Goal: Task Accomplishment & Management: Complete application form

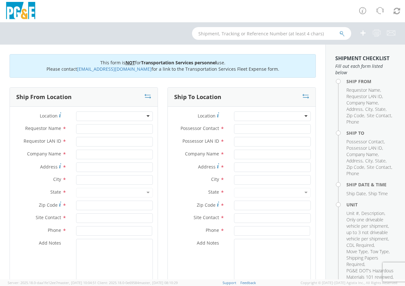
click at [145, 116] on div at bounding box center [114, 116] width 77 height 10
click at [82, 129] on input "Requestor Name *" at bounding box center [114, 129] width 77 height 10
type input "[PERSON_NAME]"
click at [100, 146] on input "Requestor LAN ID *" at bounding box center [114, 142] width 77 height 10
type input "WCA8"
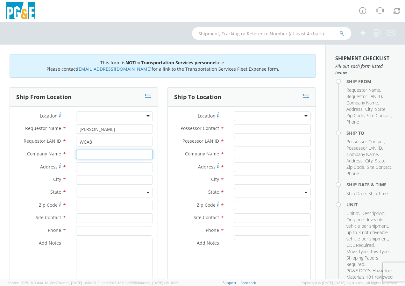
click at [103, 156] on input "text" at bounding box center [114, 155] width 77 height 10
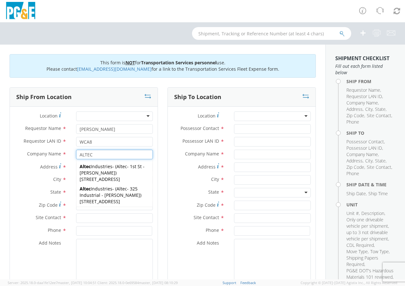
click at [112, 196] on span "Altec - 325 Industrial - [PERSON_NAME]" at bounding box center [110, 191] width 60 height 12
type input "Altec Industries"
type input "[STREET_ADDRESS]"
type input "[PERSON_NAME]"
type input "95620"
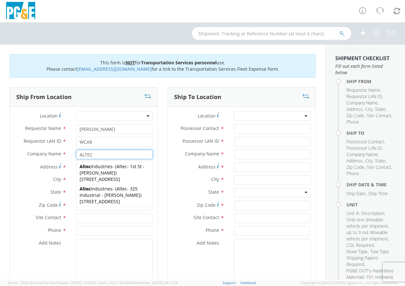
type input "Altec - 325 Industrial - [PERSON_NAME]"
type input "[PHONE_NUMBER]"
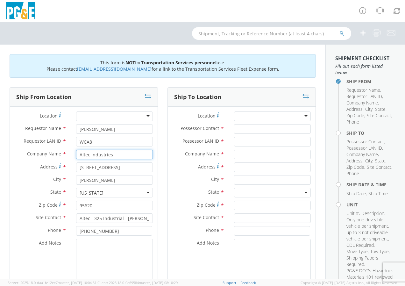
type input "Altec Industries"
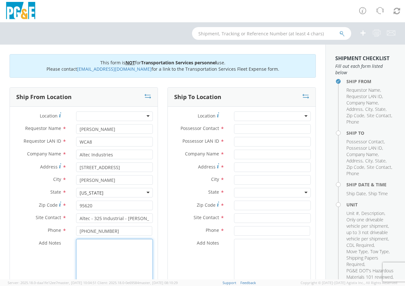
click at [91, 255] on textarea "Add Notes *" at bounding box center [114, 260] width 77 height 43
type textarea "PLEASE USE [PERSON_NAME] TRANSPORT"
click at [300, 116] on div at bounding box center [272, 116] width 77 height 10
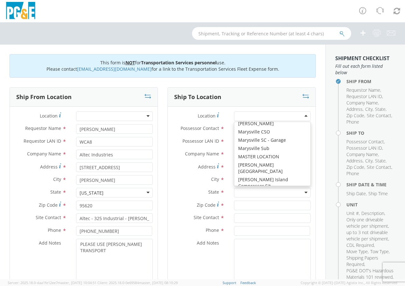
scroll to position [2362, 0]
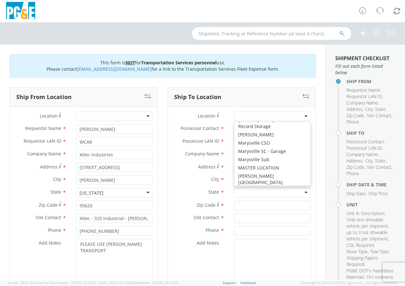
type input "PG&E"
type input "[STREET_ADDRESS]"
type input "Merced"
type input "95340"
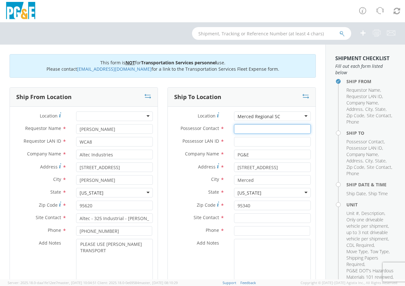
click at [241, 129] on input "Possessor Contact *" at bounding box center [272, 129] width 77 height 10
type input "[PERSON_NAME]"
click at [286, 143] on input "Possessor LAN ID *" at bounding box center [272, 142] width 77 height 10
type input "WCA8"
click at [258, 213] on input "text" at bounding box center [272, 218] width 77 height 10
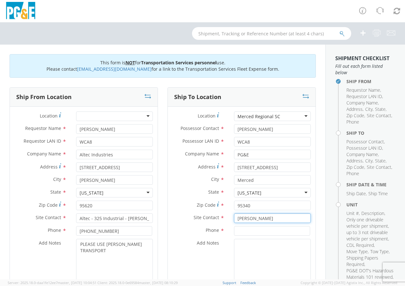
type input "[PERSON_NAME]"
click at [252, 232] on input at bounding box center [272, 231] width 76 height 10
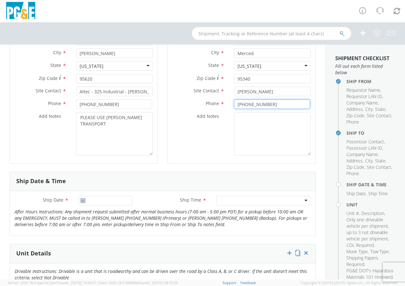
scroll to position [127, 0]
type input "[PHONE_NUMBER]"
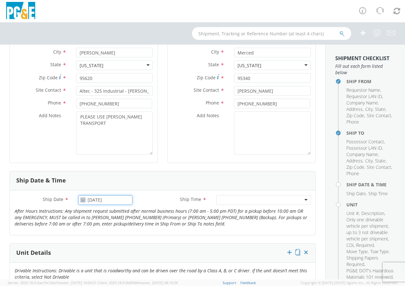
click at [89, 201] on input "[DATE]" at bounding box center [105, 200] width 54 height 10
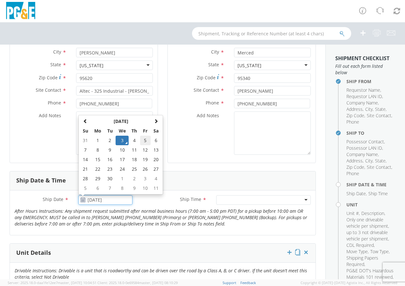
click at [143, 139] on td "5" at bounding box center [145, 141] width 11 height 10
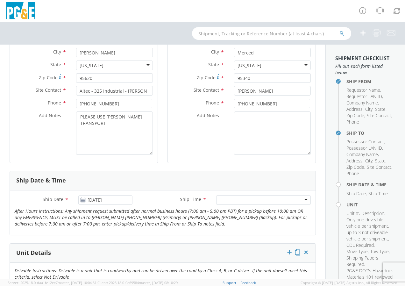
click at [81, 200] on icon at bounding box center [82, 199] width 5 height 5
click at [121, 204] on input "[DATE]" at bounding box center [105, 200] width 54 height 10
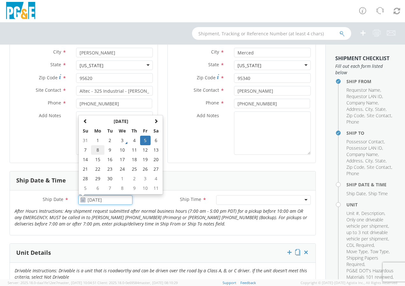
click at [96, 151] on td "8" at bounding box center [97, 150] width 13 height 10
type input "[DATE]"
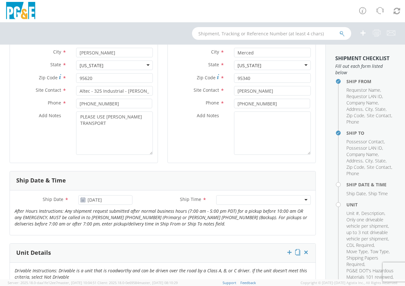
click at [302, 200] on div at bounding box center [263, 200] width 94 height 10
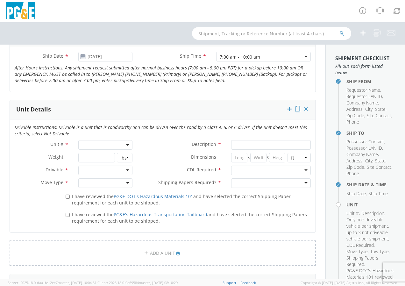
scroll to position [286, 0]
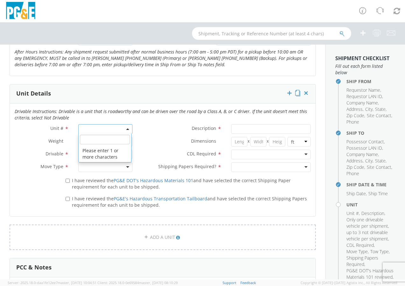
click at [78, 129] on span at bounding box center [105, 129] width 54 height 10
click at [89, 135] on input "search" at bounding box center [105, 140] width 50 height 10
type input "B28600"
type input "TRUCK; HEAVY LINE TRUCK 6X6"
type input "66000"
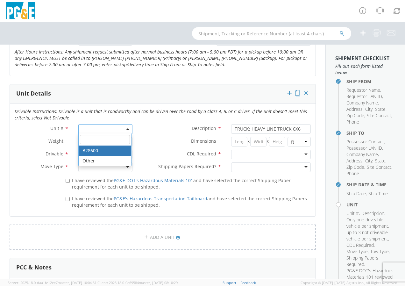
select select "B28600"
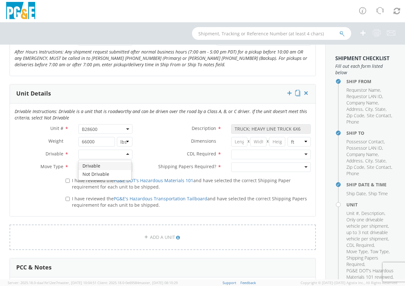
click at [87, 156] on div at bounding box center [105, 155] width 54 height 10
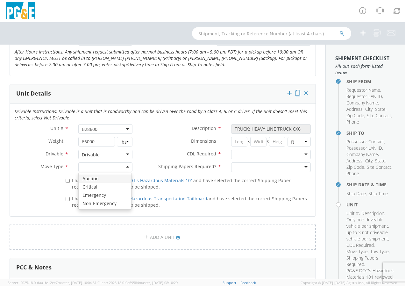
click at [94, 168] on div at bounding box center [105, 167] width 54 height 10
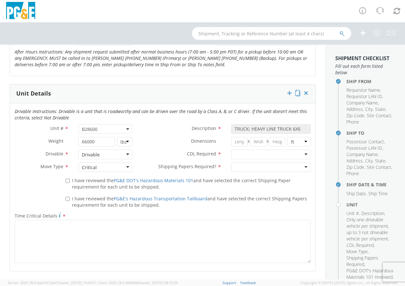
click at [301, 153] on div at bounding box center [271, 155] width 80 height 10
click at [264, 168] on div at bounding box center [271, 167] width 80 height 10
click at [69, 179] on label "I have reviewed the PG&E DOT's Hazardous Materials 101 and have selected the co…" at bounding box center [188, 183] width 245 height 14
click at [69, 179] on input "I have reviewed the PG&E DOT's Hazardous Materials 101 and have selected the co…" at bounding box center [68, 180] width 4 height 4
checkbox input "true"
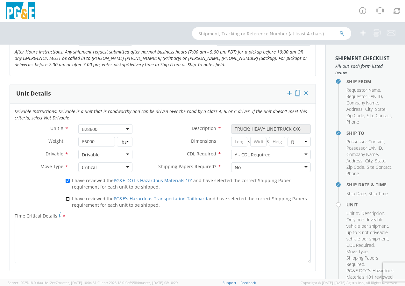
click at [66, 198] on input "I have reviewed the PG&E's Hazardous Transportation Tailboard and have selected…" at bounding box center [68, 199] width 4 height 4
checkbox input "true"
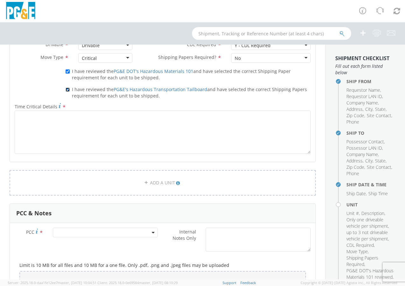
scroll to position [422, 0]
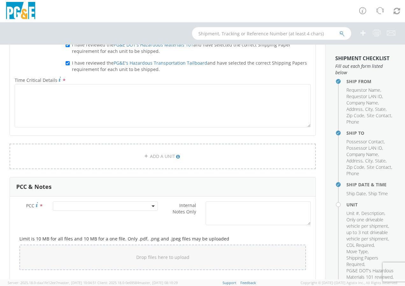
click at [73, 207] on span at bounding box center [105, 206] width 105 height 10
click at [79, 214] on input "number" at bounding box center [104, 217] width 100 height 10
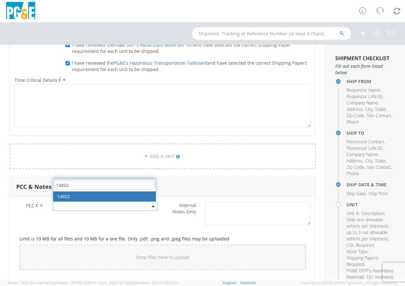
type input "14802"
select select "14802"
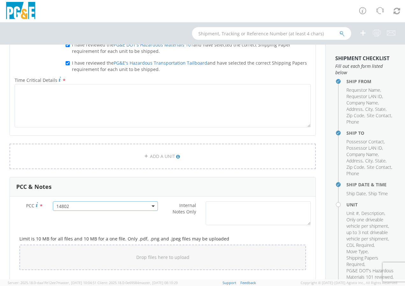
click at [320, 183] on div "Ship From Location Location * (OBSOLETE) [GEOGRAPHIC_DATA] SC - GC TRAILER (OBS…" at bounding box center [162, 34] width 325 height 757
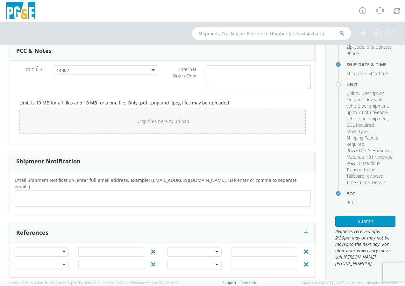
scroll to position [133, 0]
click at [356, 225] on button "Submit" at bounding box center [365, 221] width 60 height 11
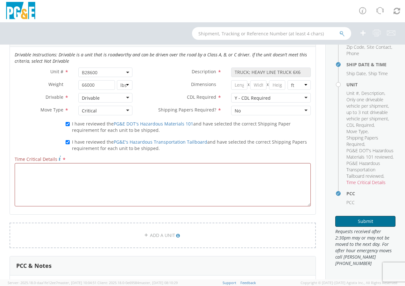
scroll to position [367, 0]
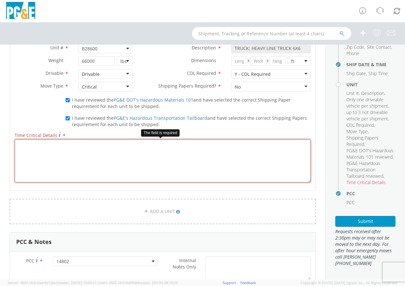
click at [76, 156] on textarea "Time Critical Details *" at bounding box center [163, 160] width 296 height 43
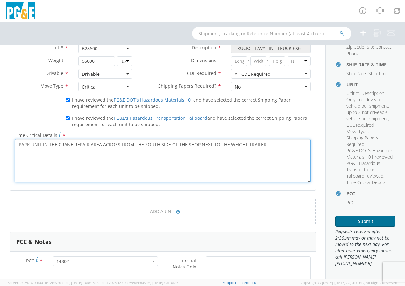
type textarea "PARK UNIT IN THE CRANE REPAIR AREA ACROSS FROM THE SOUTH SIDE OF THE SHOP NEXT …"
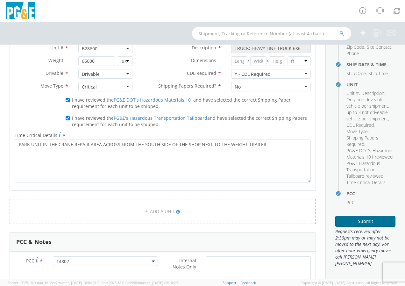
click at [358, 223] on button "Submit" at bounding box center [365, 221] width 60 height 11
